Goal: Browse casually

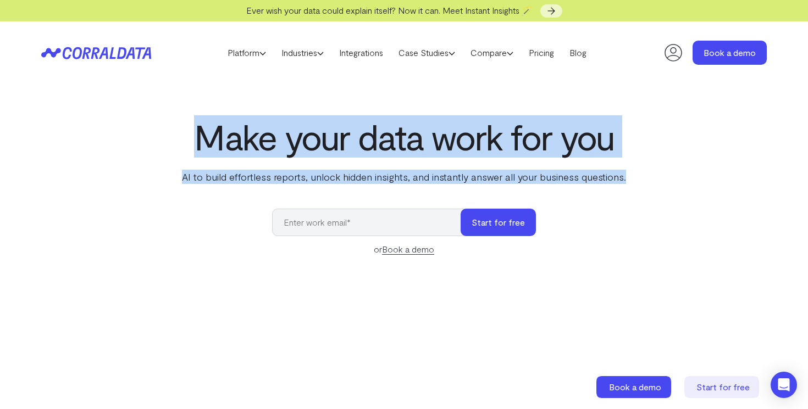
drag, startPoint x: 632, startPoint y: 177, endPoint x: 164, endPoint y: 134, distance: 470.3
click at [164, 134] on div "Make your data work for you AI to build effortless reports, unlock hidden insig…" at bounding box center [403, 362] width 791 height 491
drag, startPoint x: 184, startPoint y: 139, endPoint x: 641, endPoint y: 176, distance: 458.2
click at [641, 176] on div "Make your data work for you AI to build effortless reports, unlock hidden insig…" at bounding box center [403, 362] width 791 height 491
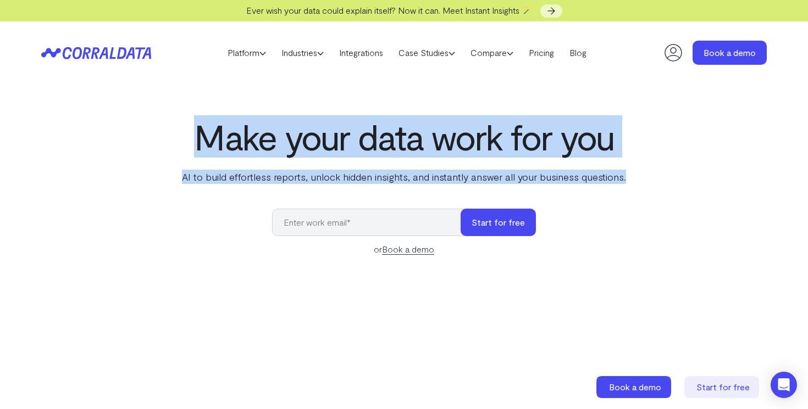
click at [641, 176] on div "Make your data work for you AI to build effortless reports, unlock hidden insig…" at bounding box center [403, 362] width 791 height 491
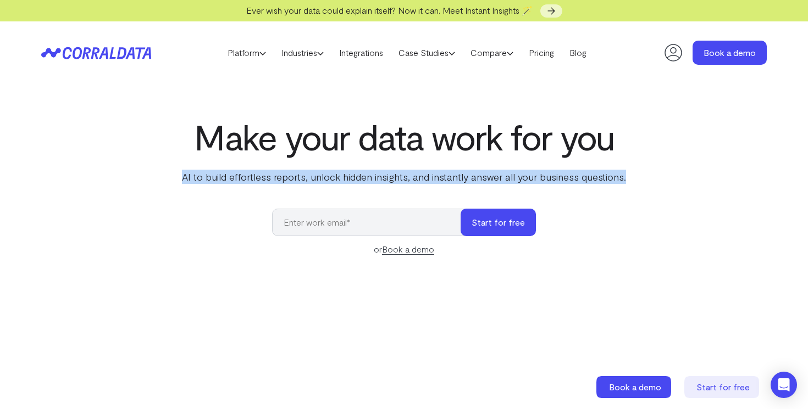
drag, startPoint x: 628, startPoint y: 175, endPoint x: 135, endPoint y: 157, distance: 493.9
click at [135, 157] on div "Make your data work for you AI to build effortless reports, unlock hidden insig…" at bounding box center [403, 362] width 791 height 491
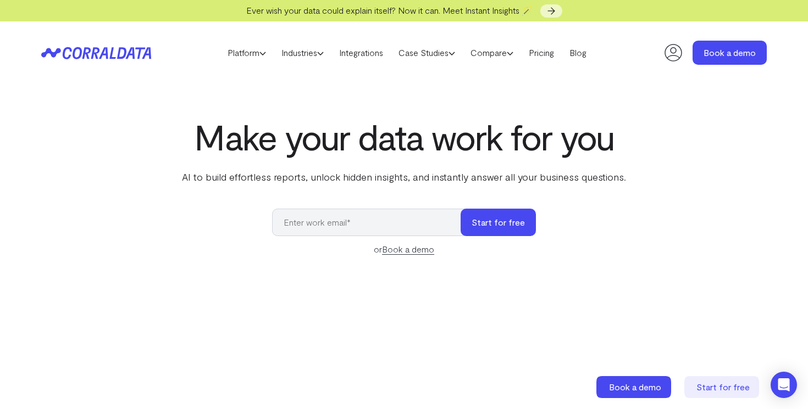
click at [157, 141] on div "Make your data work for you AI to build effortless reports, unlock hidden insig…" at bounding box center [403, 362] width 791 height 491
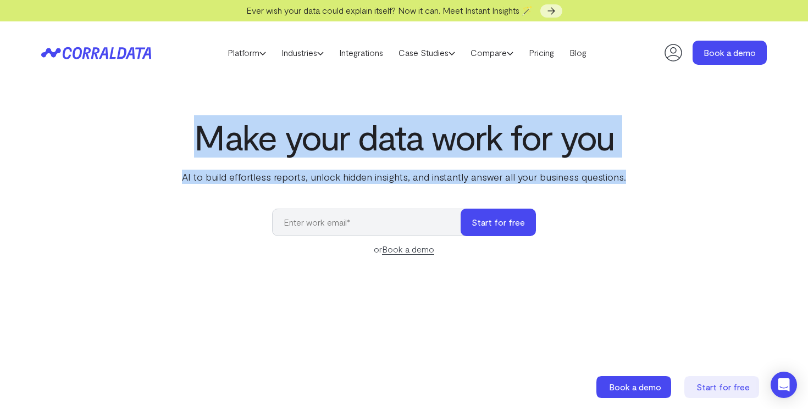
drag, startPoint x: 176, startPoint y: 137, endPoint x: 627, endPoint y: 179, distance: 452.6
click at [627, 179] on div "Make your data work for you AI to build effortless reports, unlock hidden insig…" at bounding box center [403, 362] width 791 height 491
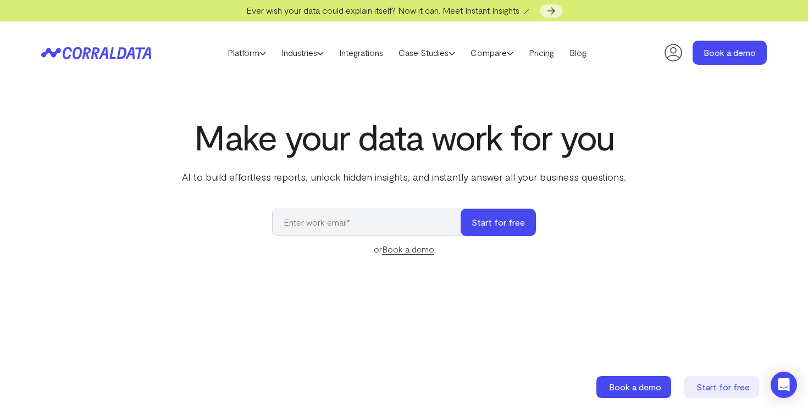
click at [639, 176] on div "Make your data work for you AI to build effortless reports, unlock hidden insig…" at bounding box center [403, 362] width 791 height 491
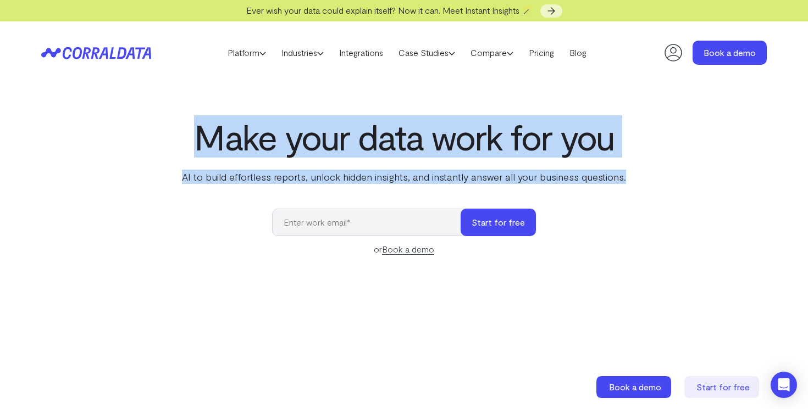
drag, startPoint x: 633, startPoint y: 176, endPoint x: 115, endPoint y: 136, distance: 519.9
click at [115, 136] on div "Make your data work for you AI to build effortless reports, unlock hidden insig…" at bounding box center [403, 362] width 791 height 491
drag, startPoint x: 181, startPoint y: 135, endPoint x: 628, endPoint y: 179, distance: 449.5
click at [628, 179] on div "Make your data work for you AI to build effortless reports, unlock hidden insig…" at bounding box center [403, 362] width 791 height 491
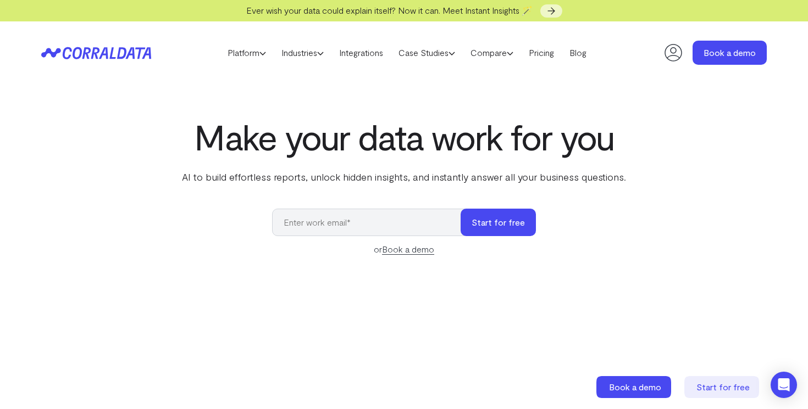
click at [629, 182] on div "Make your data work for you AI to build effortless reports, unlock hidden insig…" at bounding box center [403, 362] width 791 height 491
